Goal: Use online tool/utility: Use online tool/utility

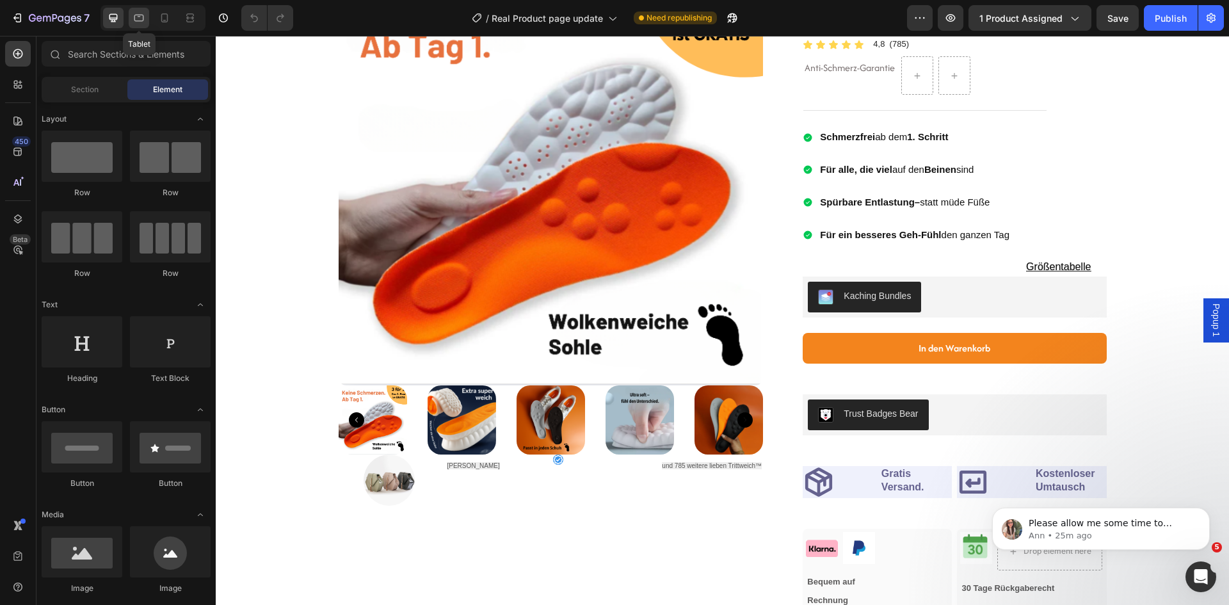
click at [138, 17] on icon at bounding box center [139, 18] width 10 height 7
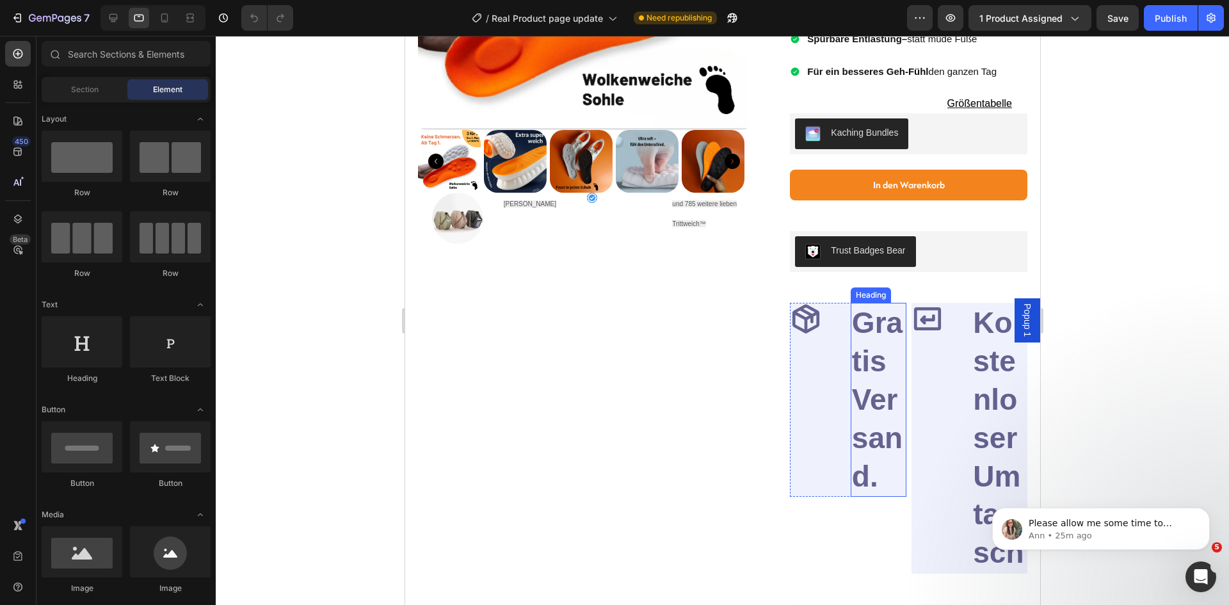
scroll to position [448, 0]
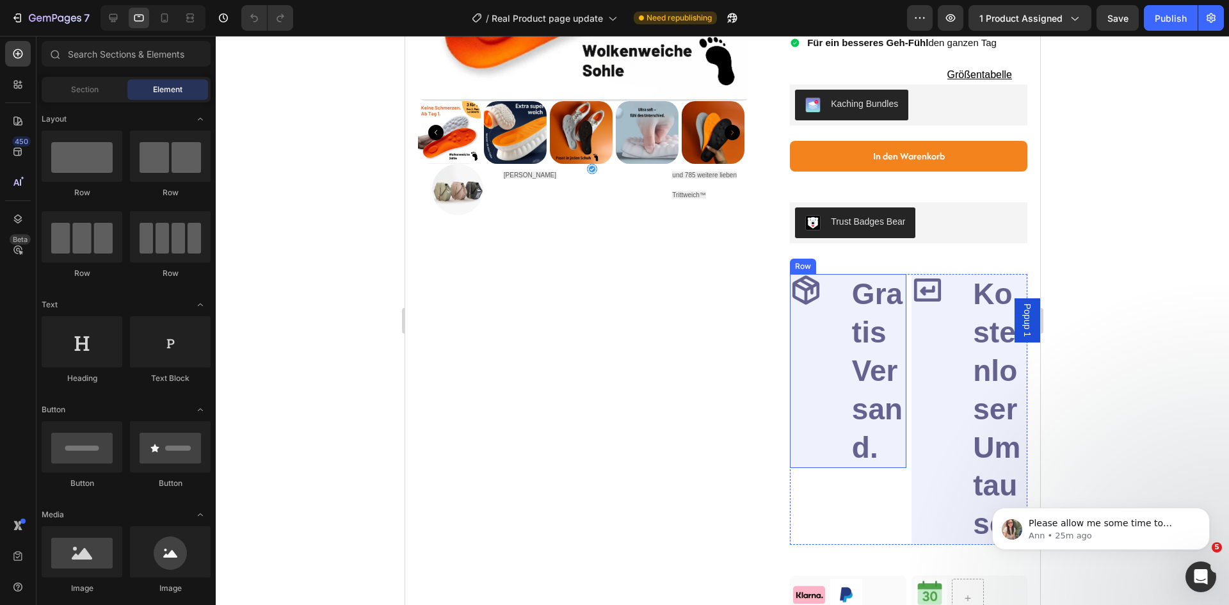
click at [830, 385] on div "Icon" at bounding box center [817, 371] width 56 height 194
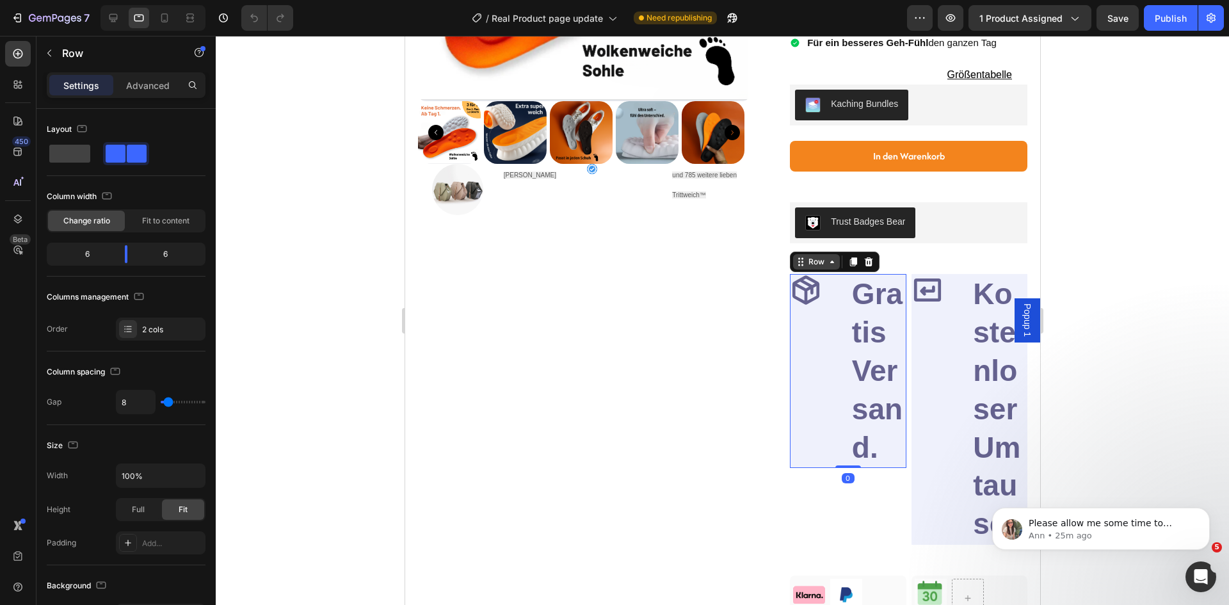
click at [816, 268] on div "Row" at bounding box center [815, 262] width 21 height 12
click at [116, 17] on icon at bounding box center [113, 18] width 13 height 13
type input "1200"
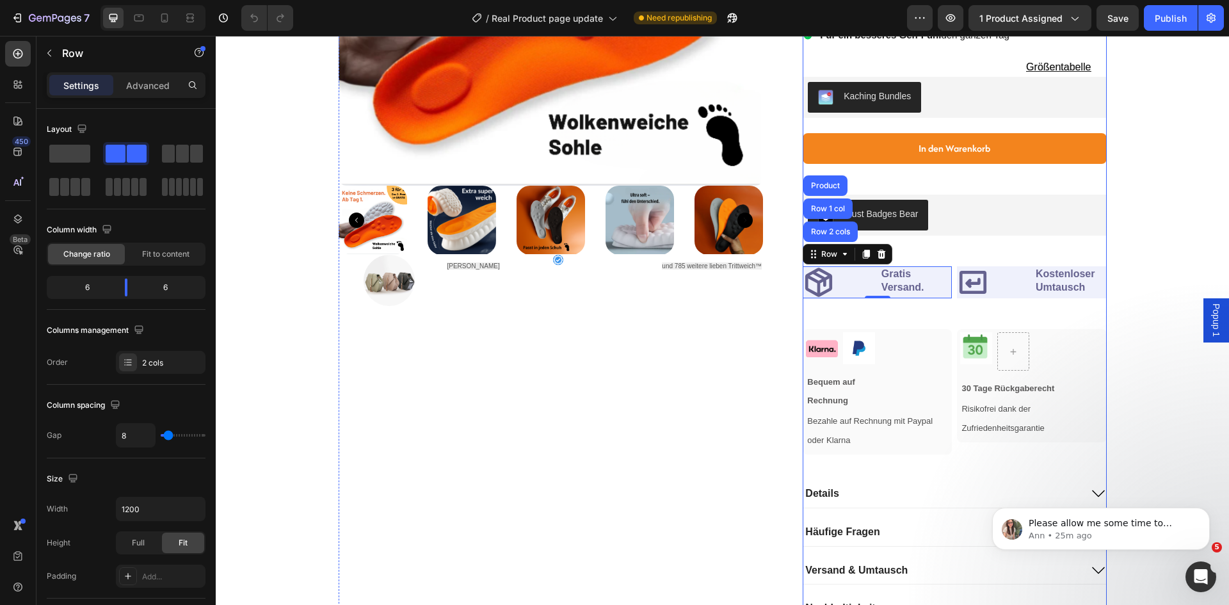
scroll to position [449, 0]
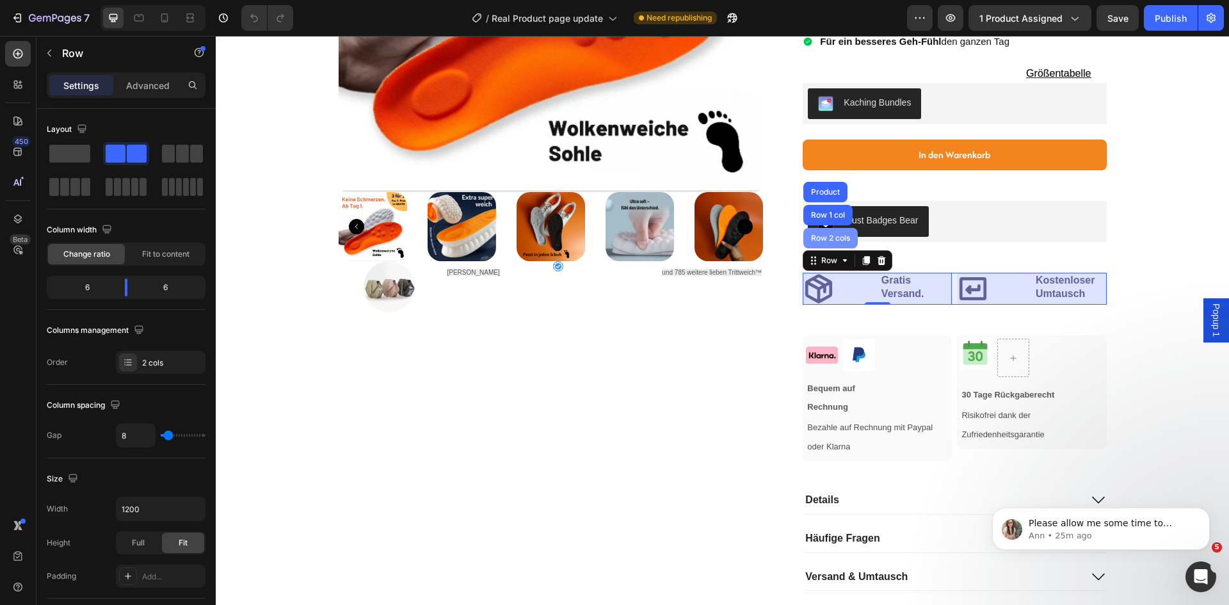
click at [832, 239] on div "Row 2 cols" at bounding box center [830, 238] width 44 height 8
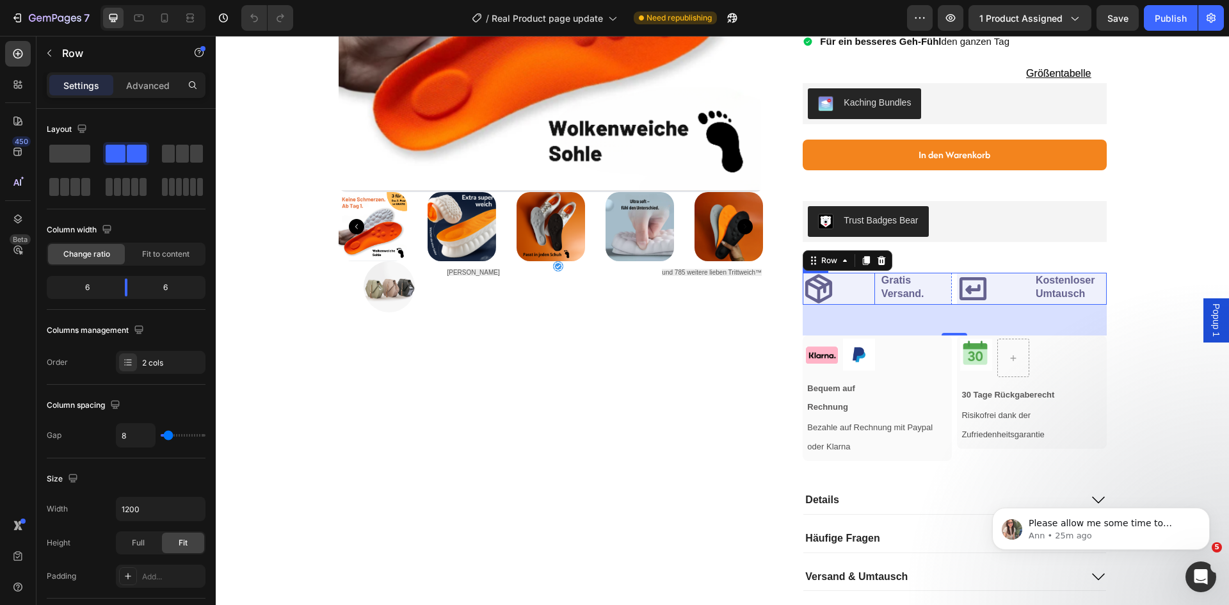
click at [819, 291] on icon at bounding box center [818, 289] width 27 height 29
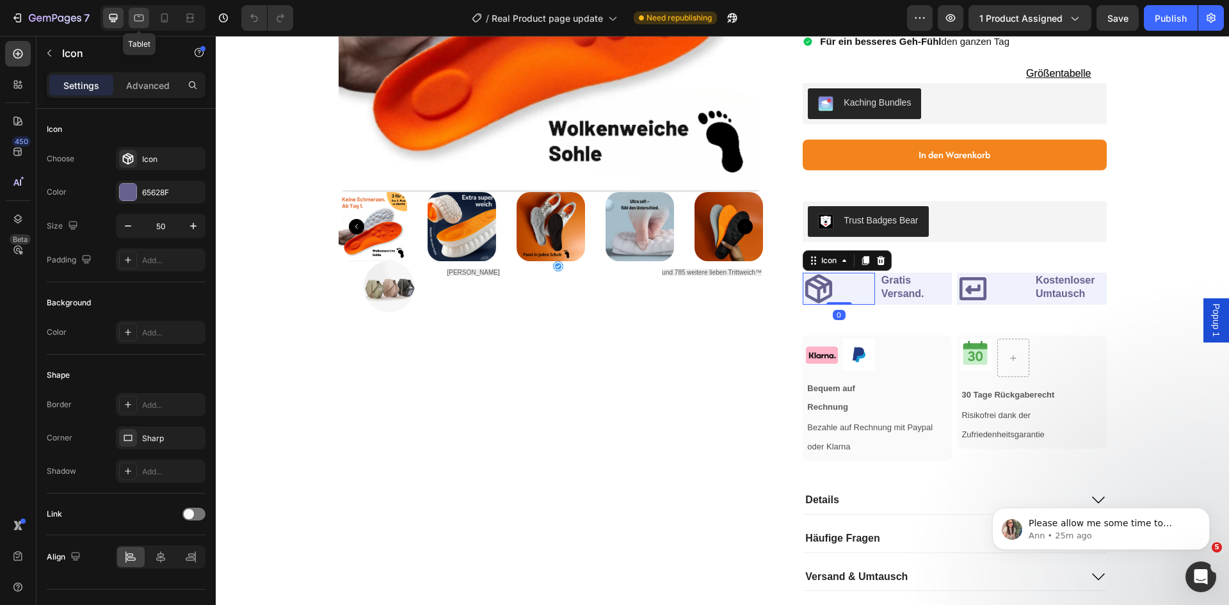
click at [136, 20] on icon at bounding box center [138, 18] width 13 height 13
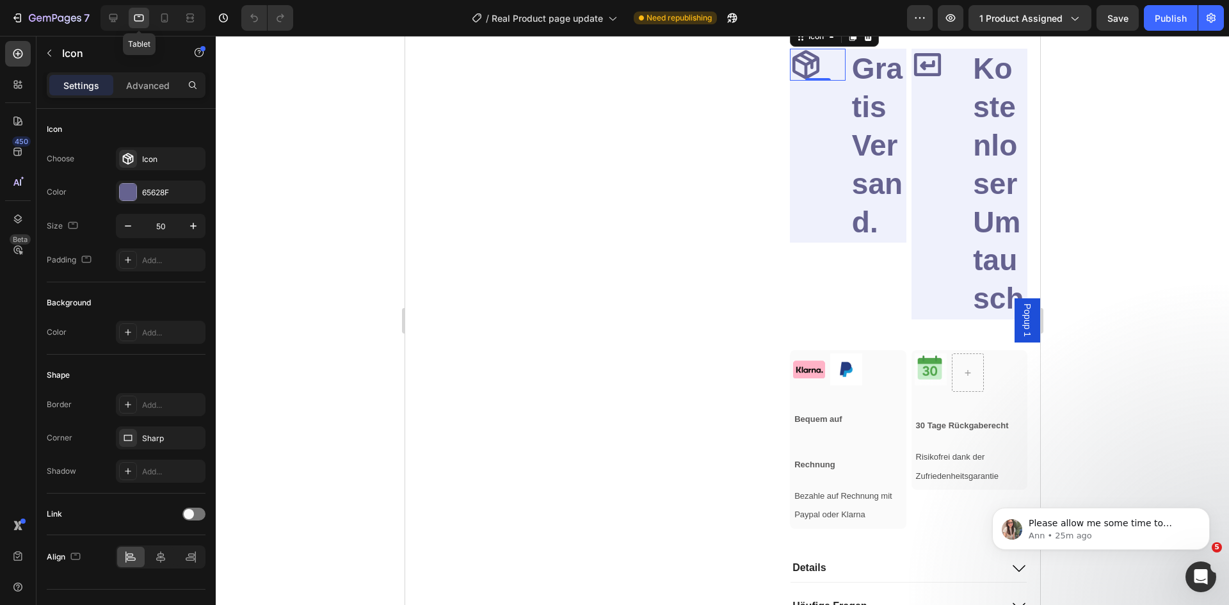
scroll to position [675, 0]
click at [862, 156] on h2 "Gratis Versand." at bounding box center [878, 144] width 56 height 194
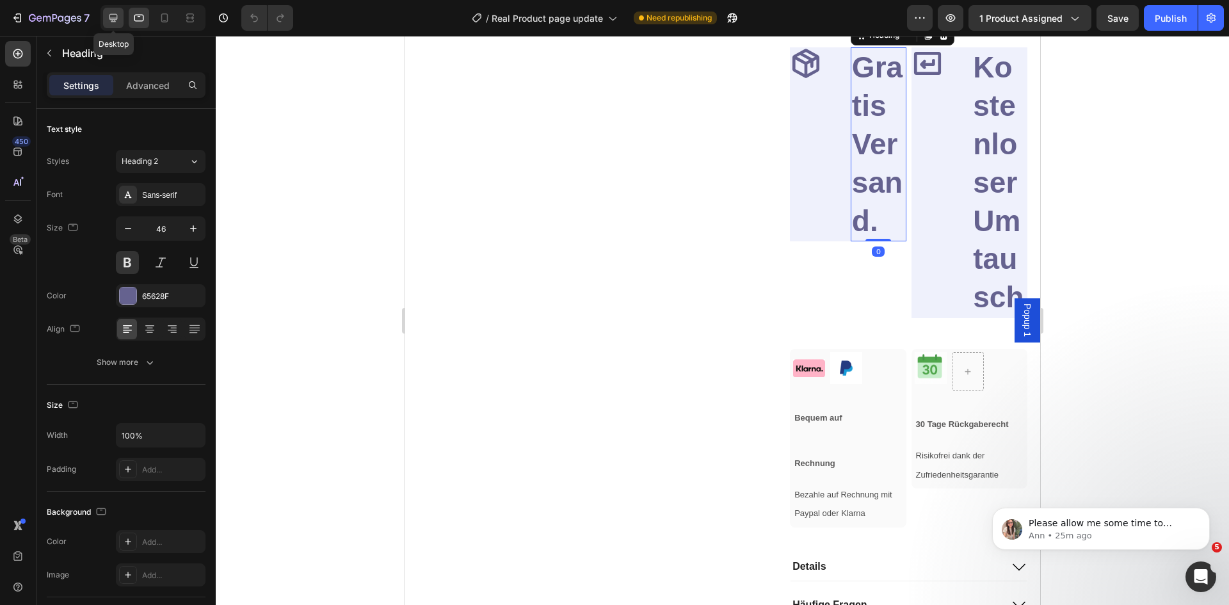
click at [114, 14] on icon at bounding box center [113, 18] width 8 height 8
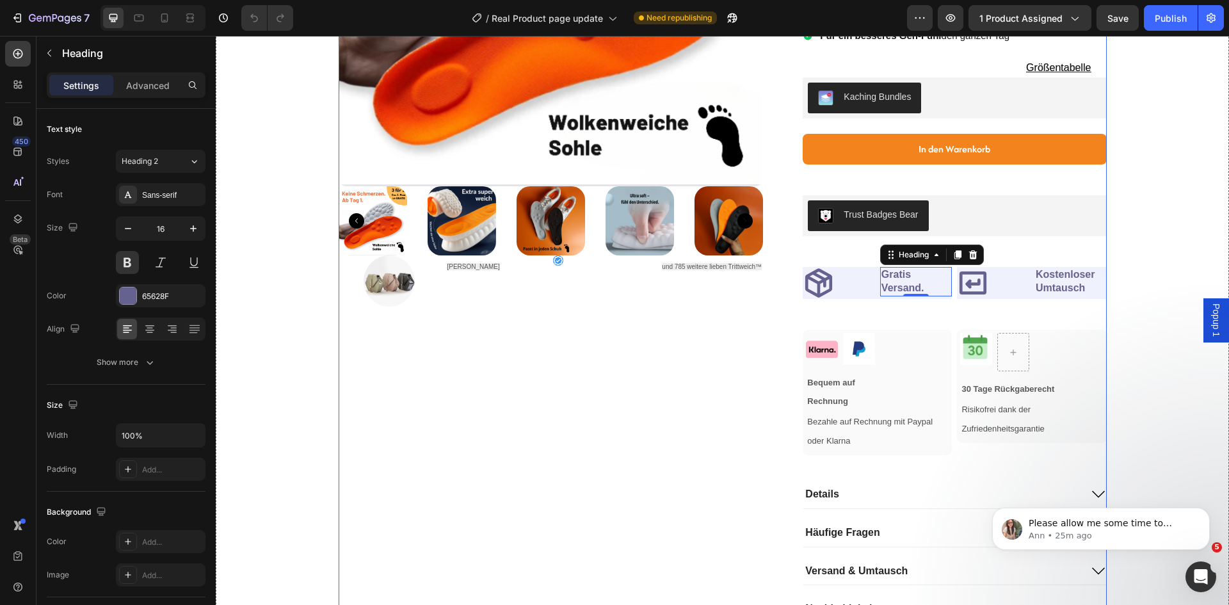
scroll to position [449, 0]
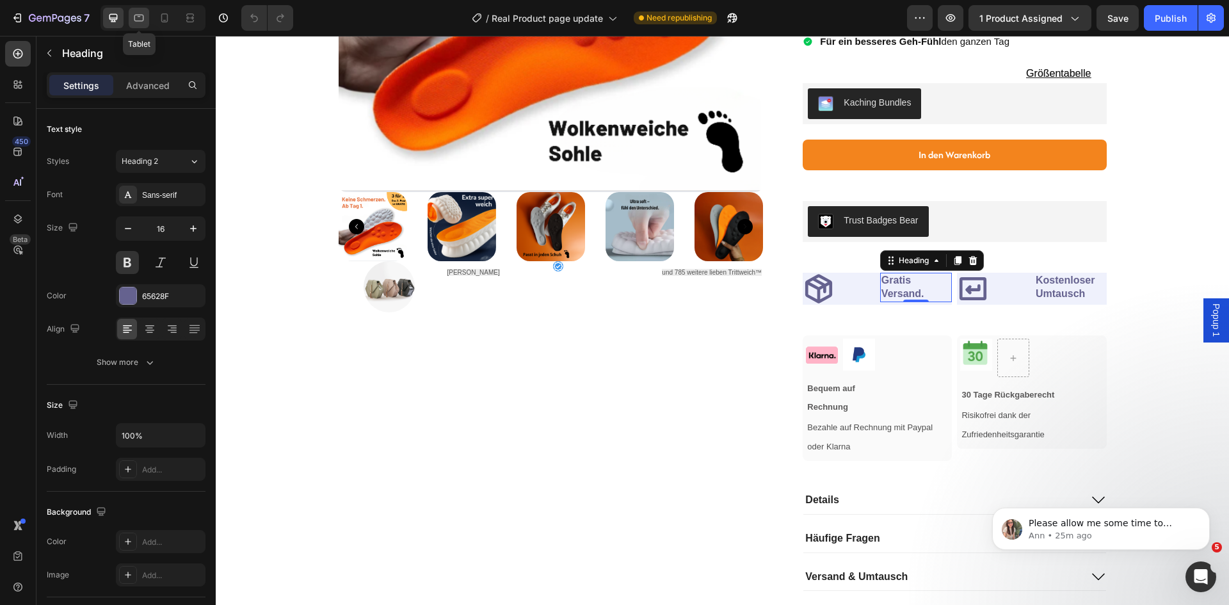
click at [138, 14] on icon at bounding box center [138, 18] width 13 height 13
type input "46"
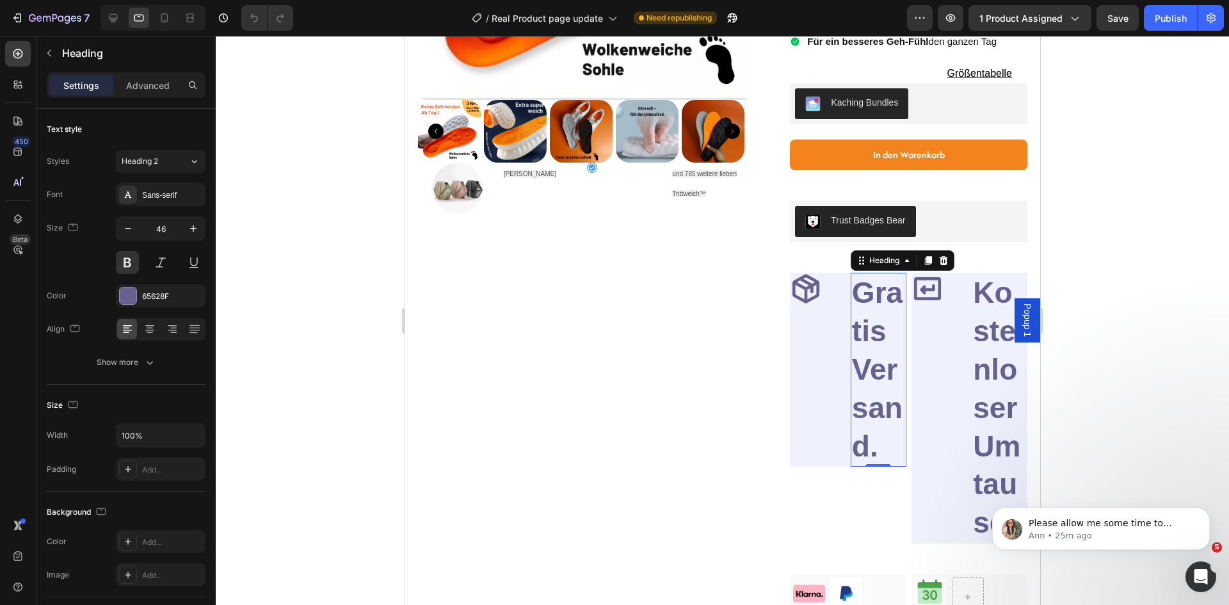
scroll to position [675, 0]
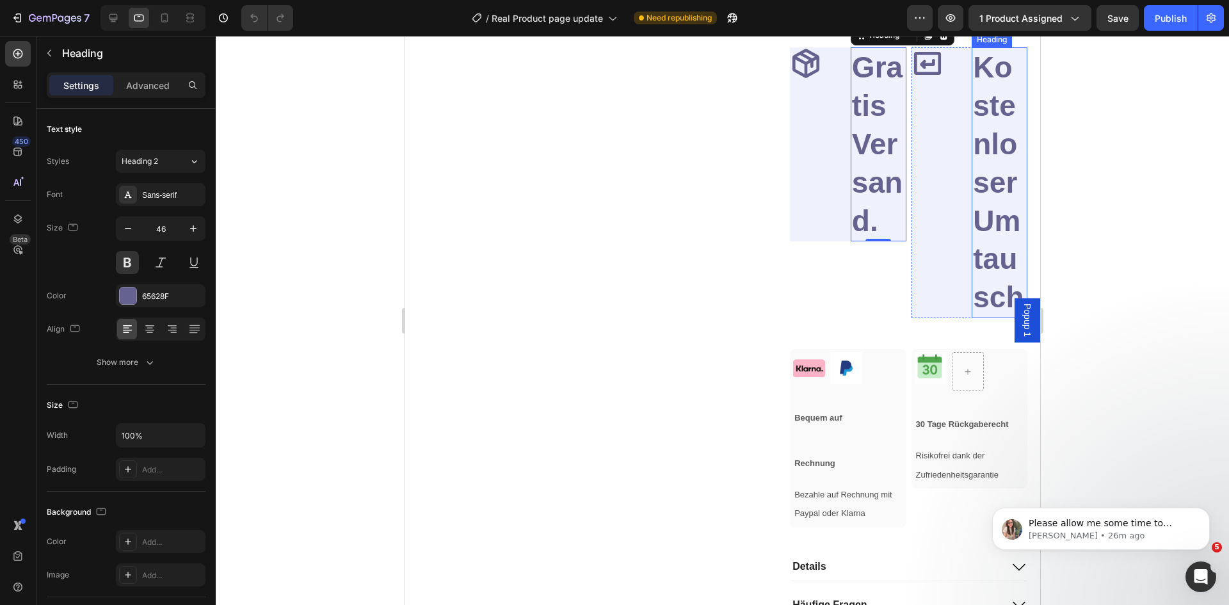
click at [982, 195] on h2 "Kostenloser Umtausch" at bounding box center [999, 182] width 56 height 271
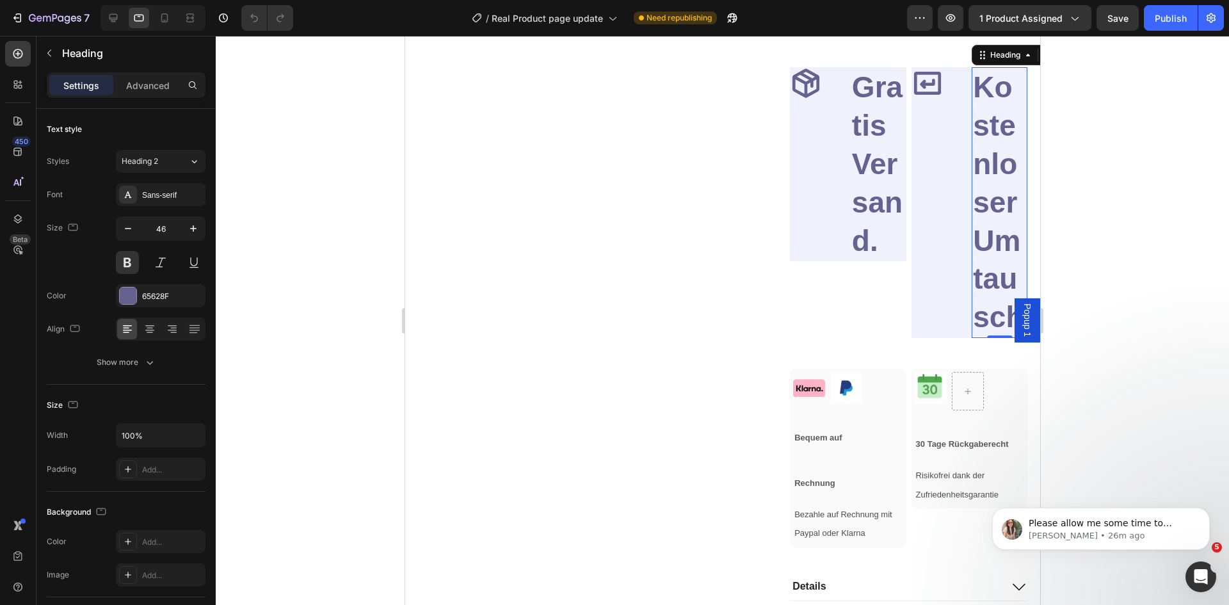
scroll to position [649, 0]
